Goal: Find specific fact: Find contact information

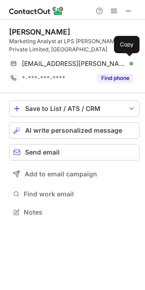
scroll to position [206, 145]
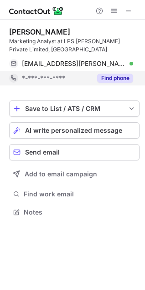
click at [121, 81] on button "Find phone" at bounding box center [115, 78] width 36 height 9
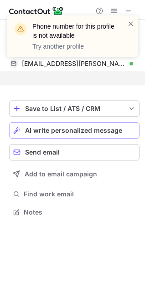
scroll to position [191, 145]
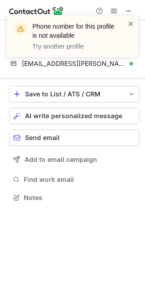
click at [129, 20] on span at bounding box center [130, 23] width 7 height 9
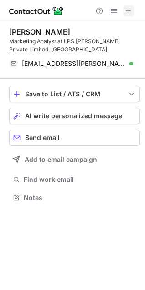
click at [128, 15] on span at bounding box center [128, 10] width 7 height 7
